Goal: Check status: Check status

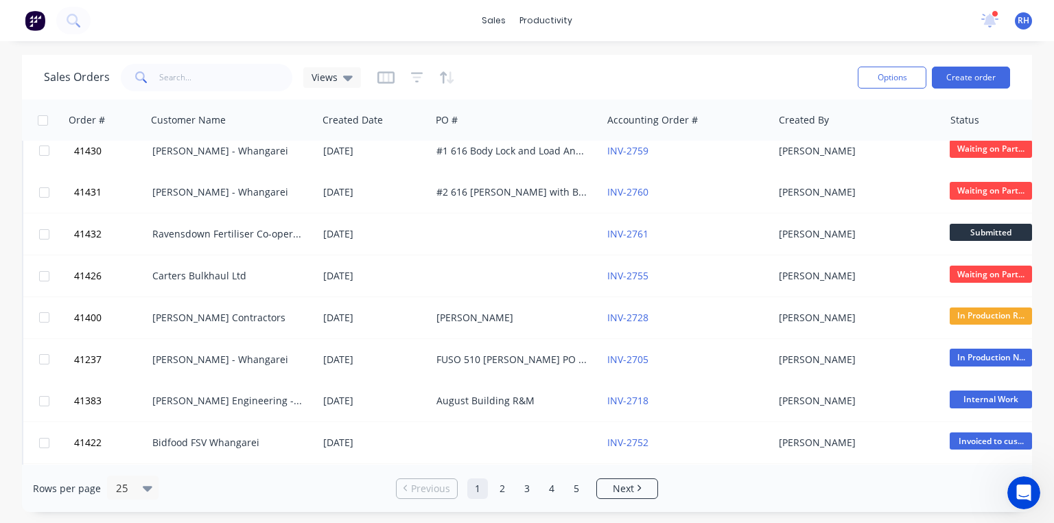
scroll to position [307, 0]
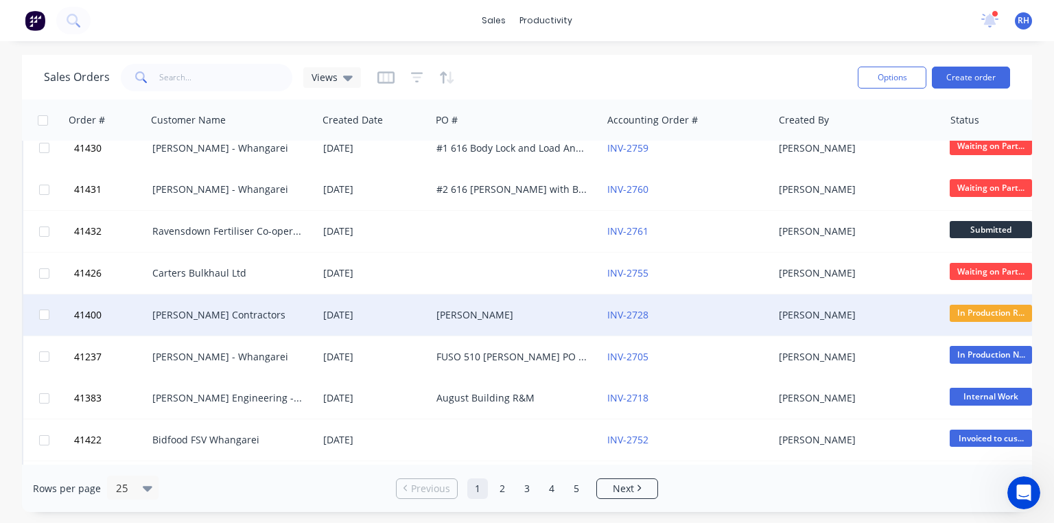
click at [236, 323] on div "[PERSON_NAME] Contractors" at bounding box center [232, 314] width 171 height 41
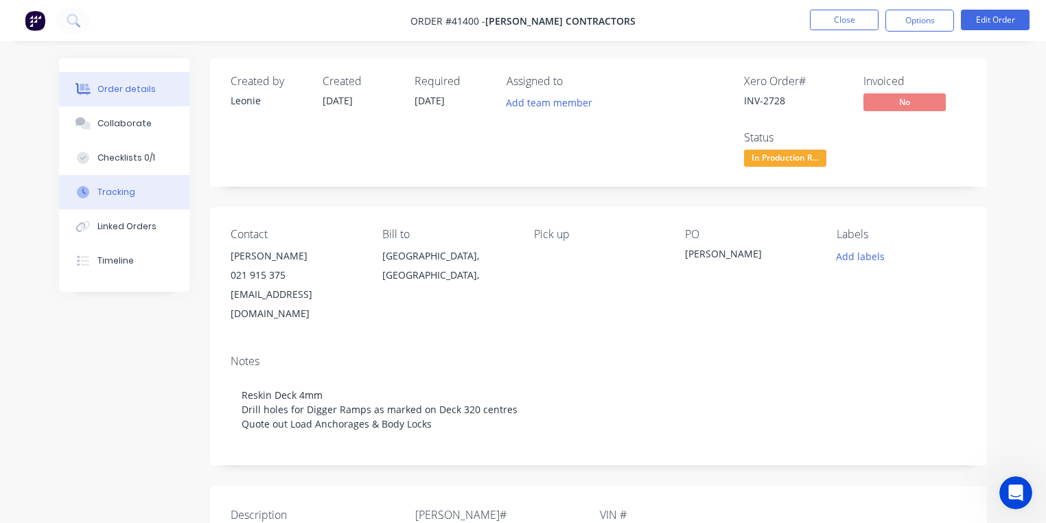
click at [129, 193] on div "Tracking" at bounding box center [116, 192] width 38 height 12
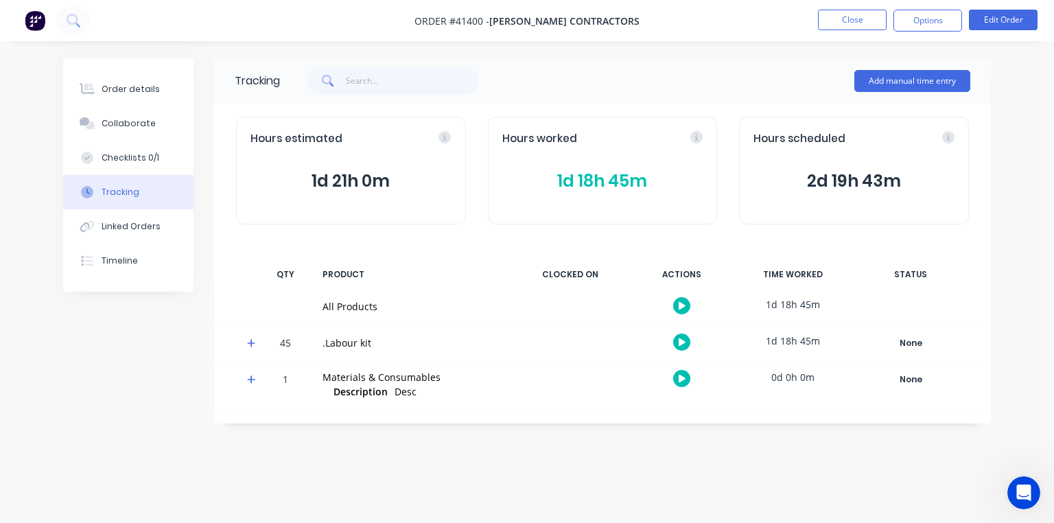
click at [657, 172] on span "1d 18h 45m" at bounding box center [602, 181] width 201 height 25
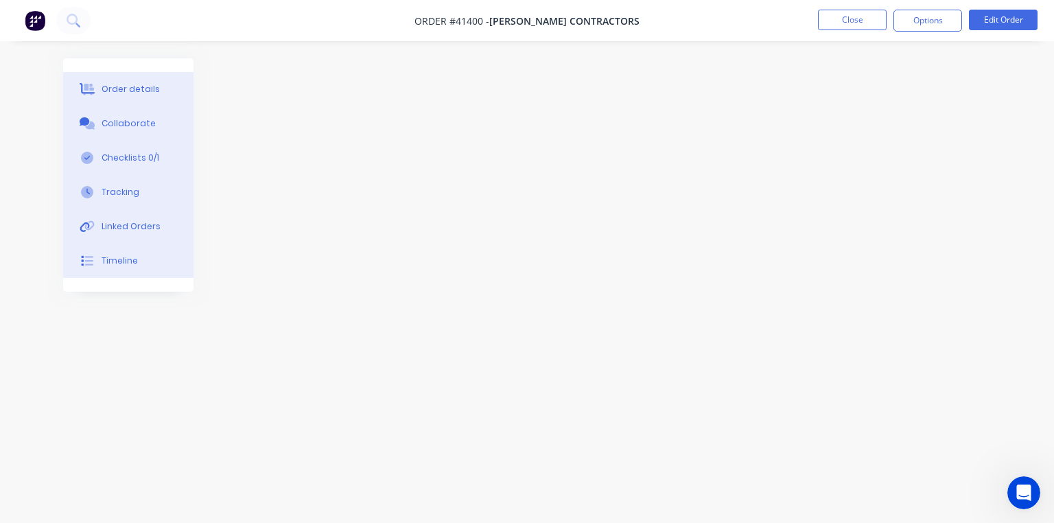
click at [132, 206] on button "Tracking" at bounding box center [128, 192] width 130 height 34
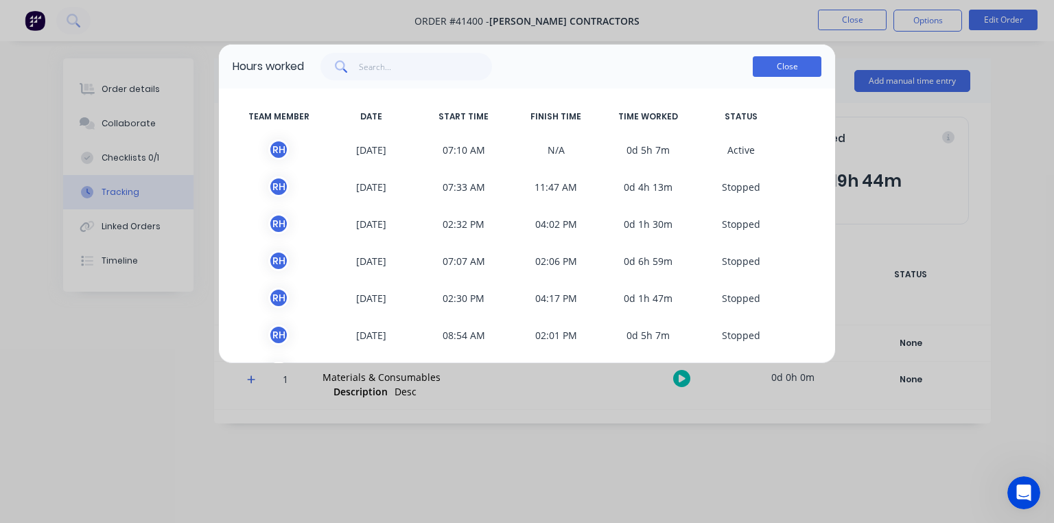
click at [793, 75] on button "Close" at bounding box center [787, 66] width 69 height 21
